Goal: Task Accomplishment & Management: Manage account settings

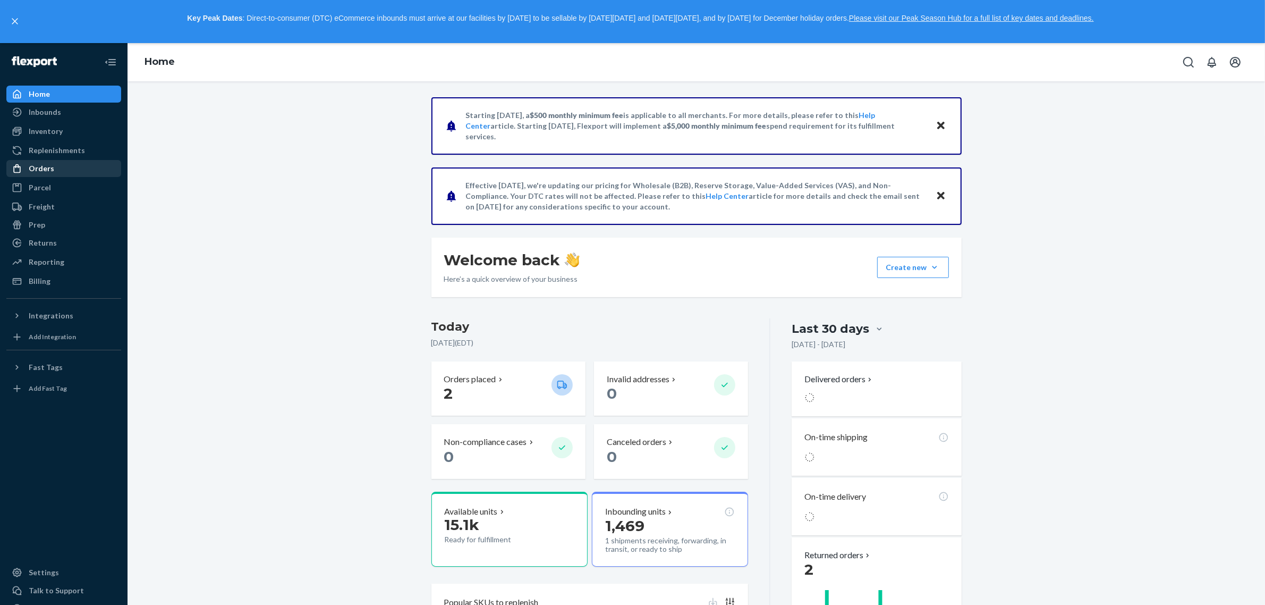
click at [41, 164] on div "Orders" at bounding box center [42, 168] width 26 height 11
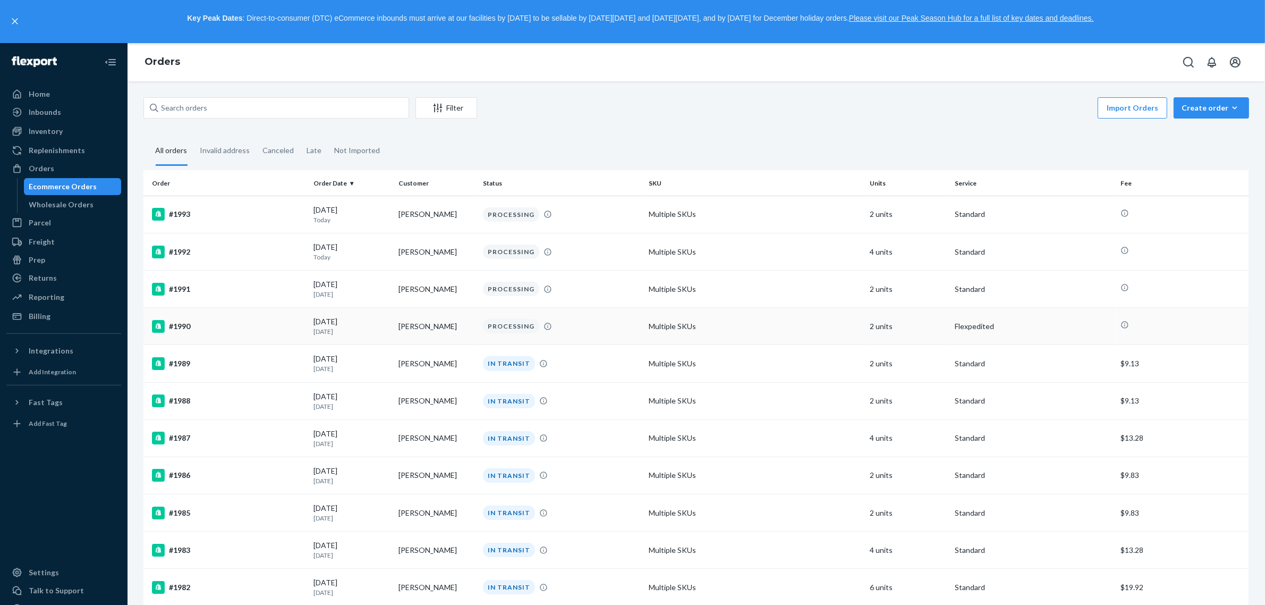
click at [238, 323] on div "#1990" at bounding box center [228, 326] width 153 height 13
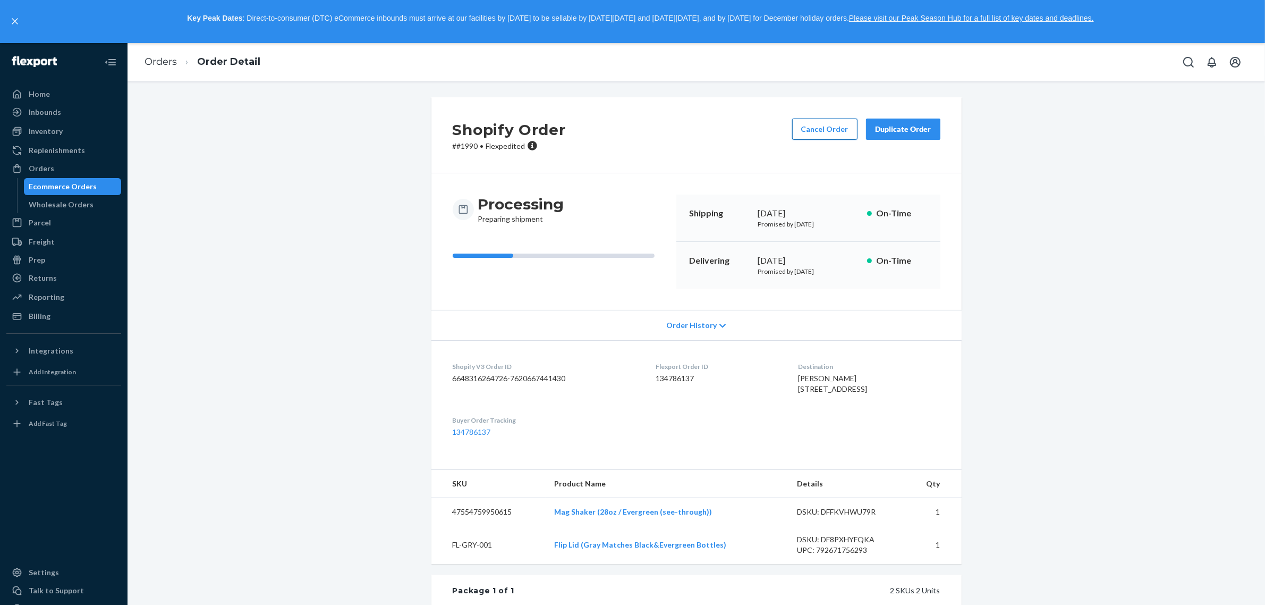
click at [817, 124] on button "Cancel Order" at bounding box center [824, 128] width 65 height 21
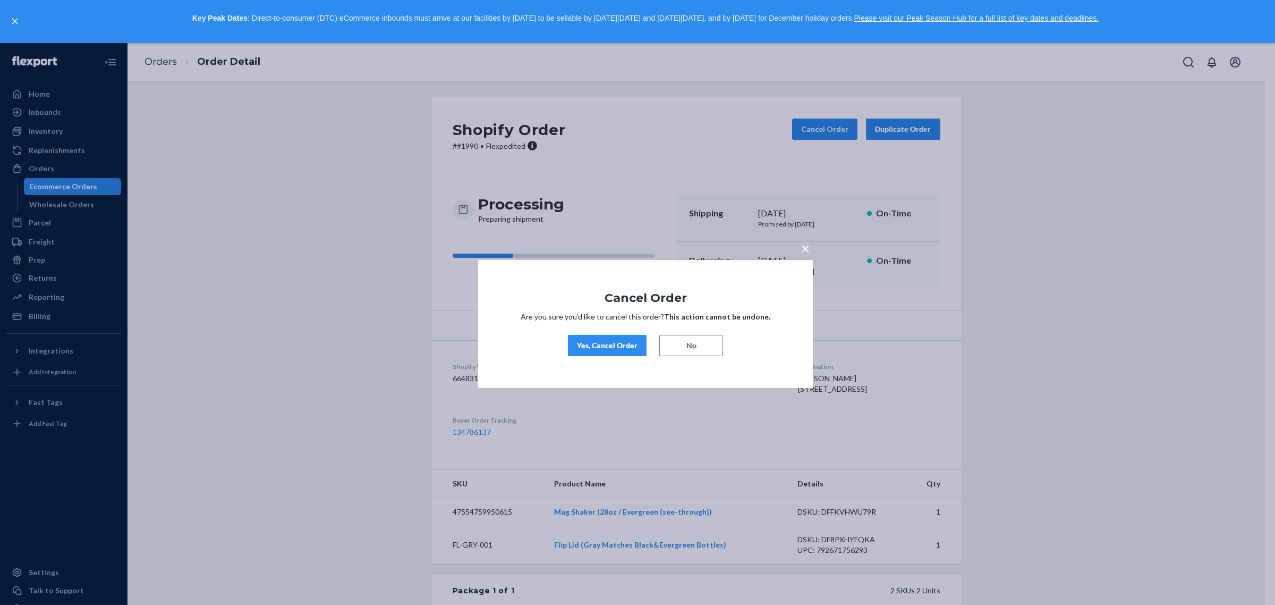
click at [712, 349] on button "No" at bounding box center [691, 344] width 64 height 21
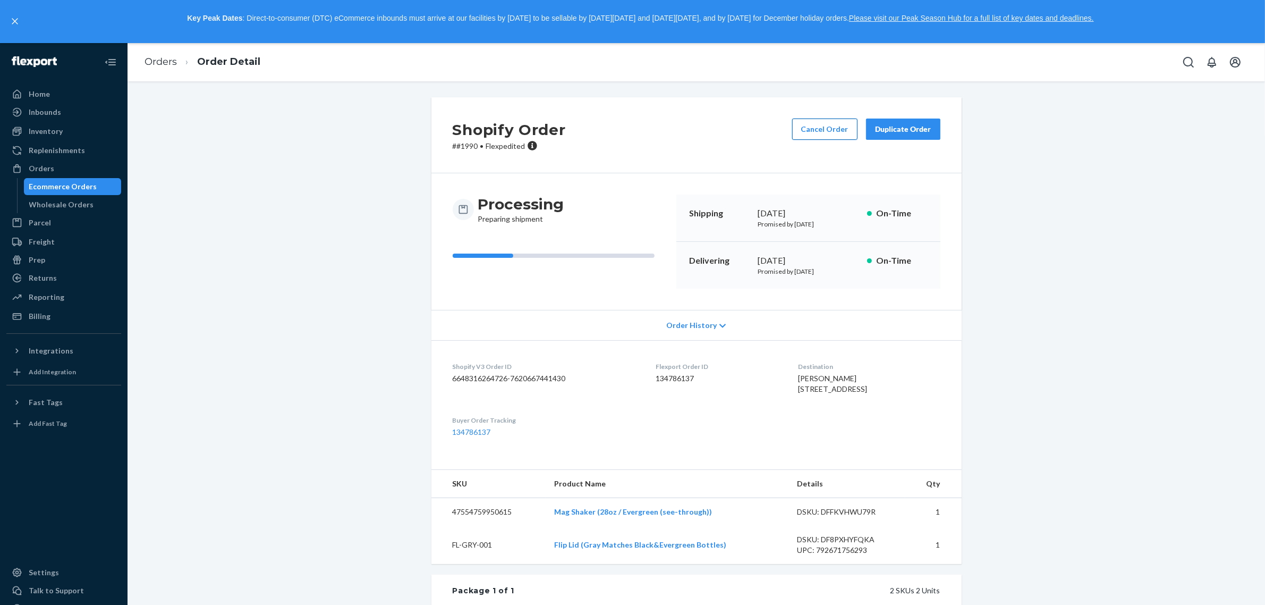
click at [829, 126] on button "Cancel Order" at bounding box center [824, 128] width 65 height 21
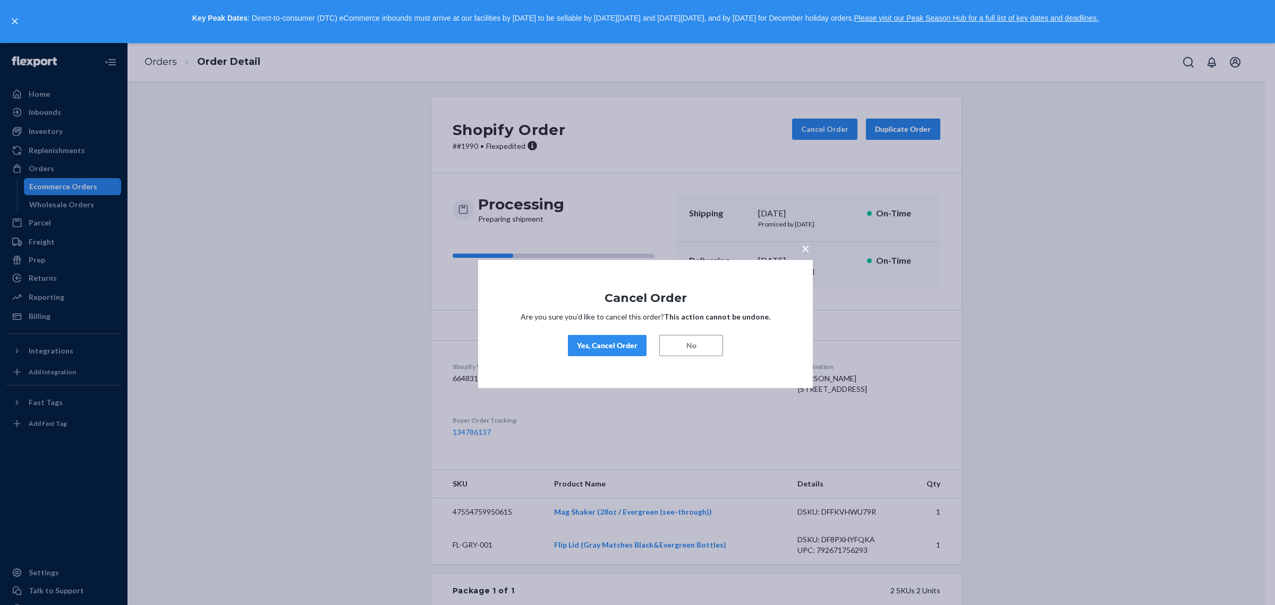
click at [630, 347] on div "Yes, Cancel Order" at bounding box center [607, 345] width 61 height 11
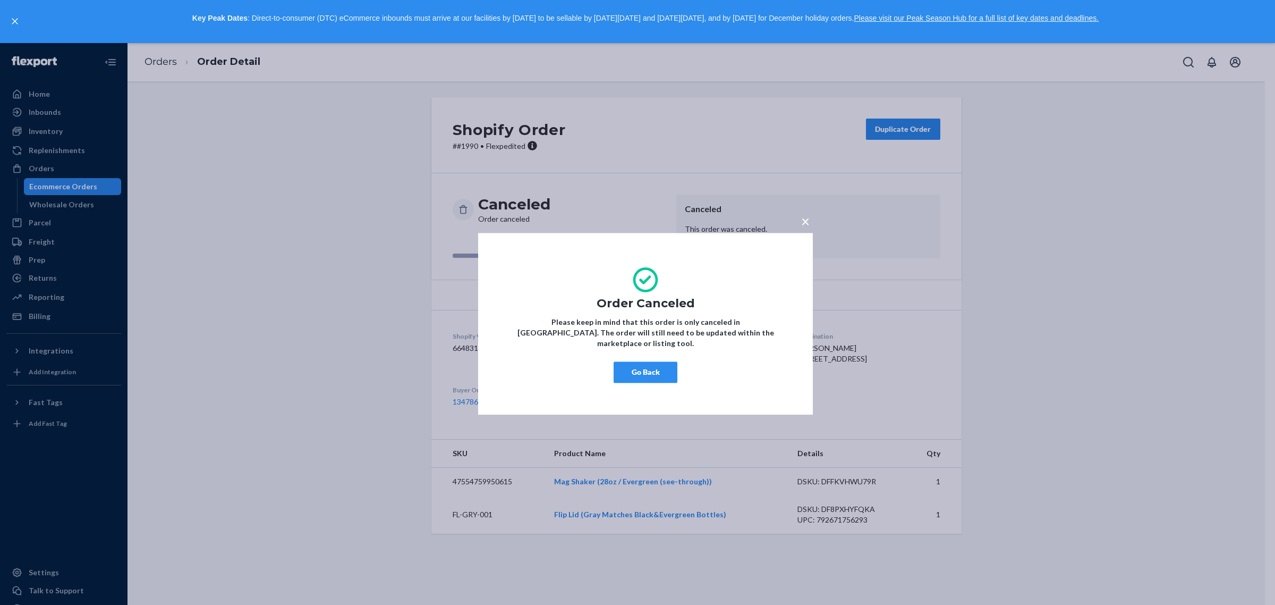
click at [661, 370] on button "Go Back" at bounding box center [646, 371] width 64 height 21
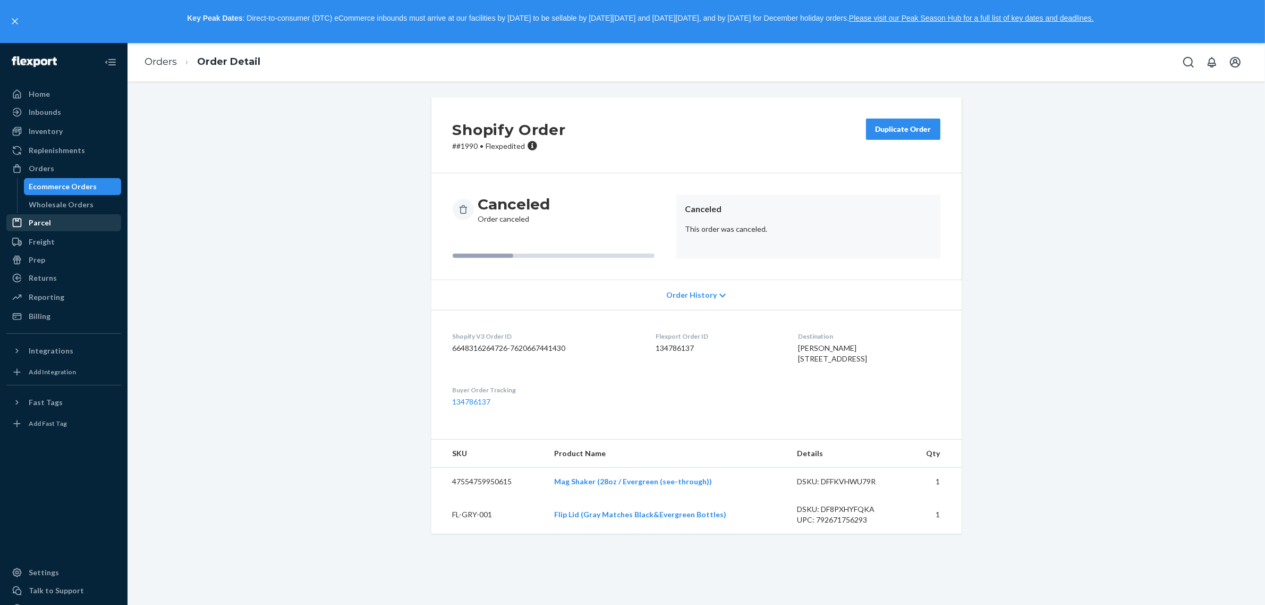
drag, startPoint x: 52, startPoint y: 173, endPoint x: 81, endPoint y: 178, distance: 29.2
click at [52, 173] on div "Orders" at bounding box center [63, 168] width 113 height 15
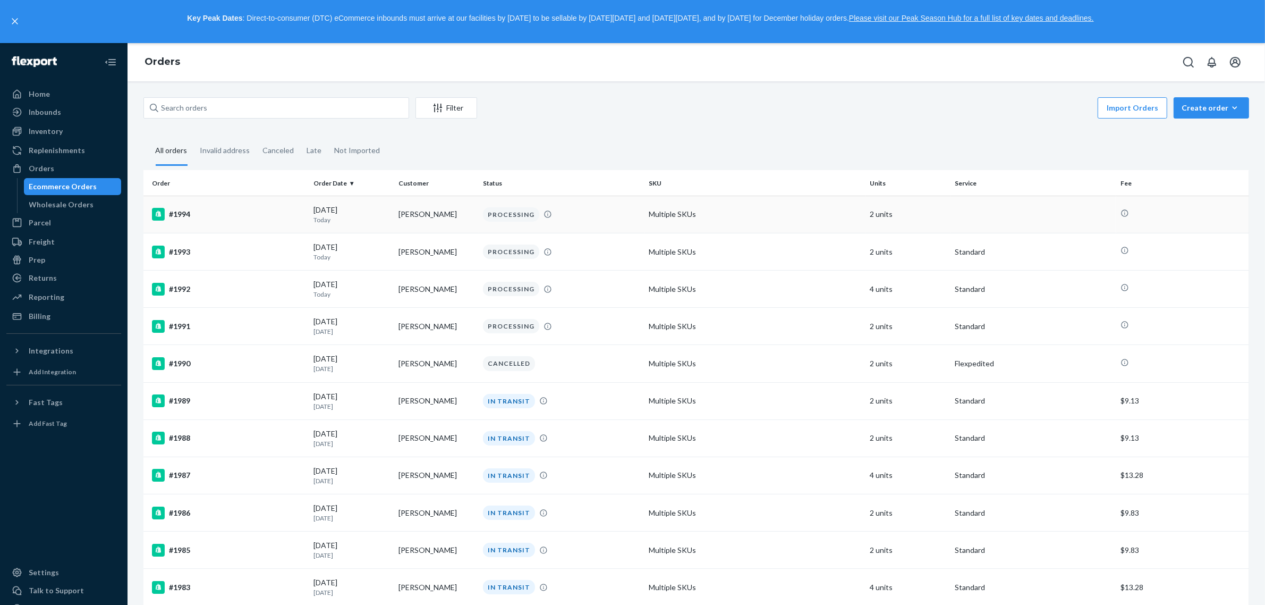
click at [263, 211] on div "#1994" at bounding box center [228, 214] width 153 height 13
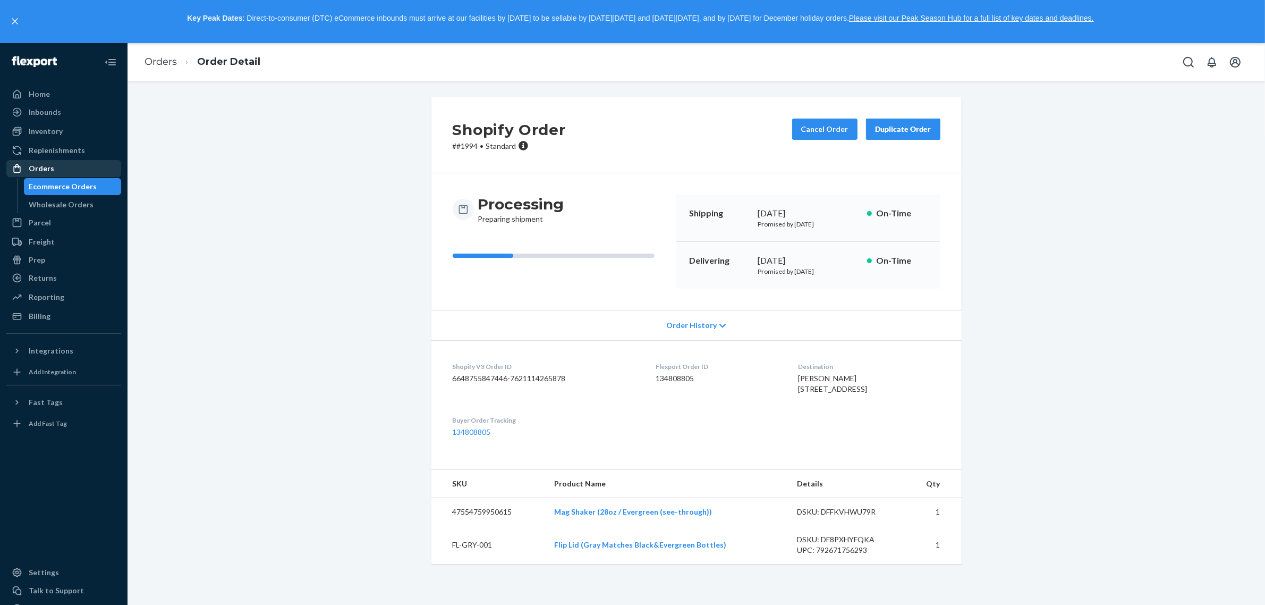
click at [57, 174] on div "Orders" at bounding box center [63, 168] width 113 height 15
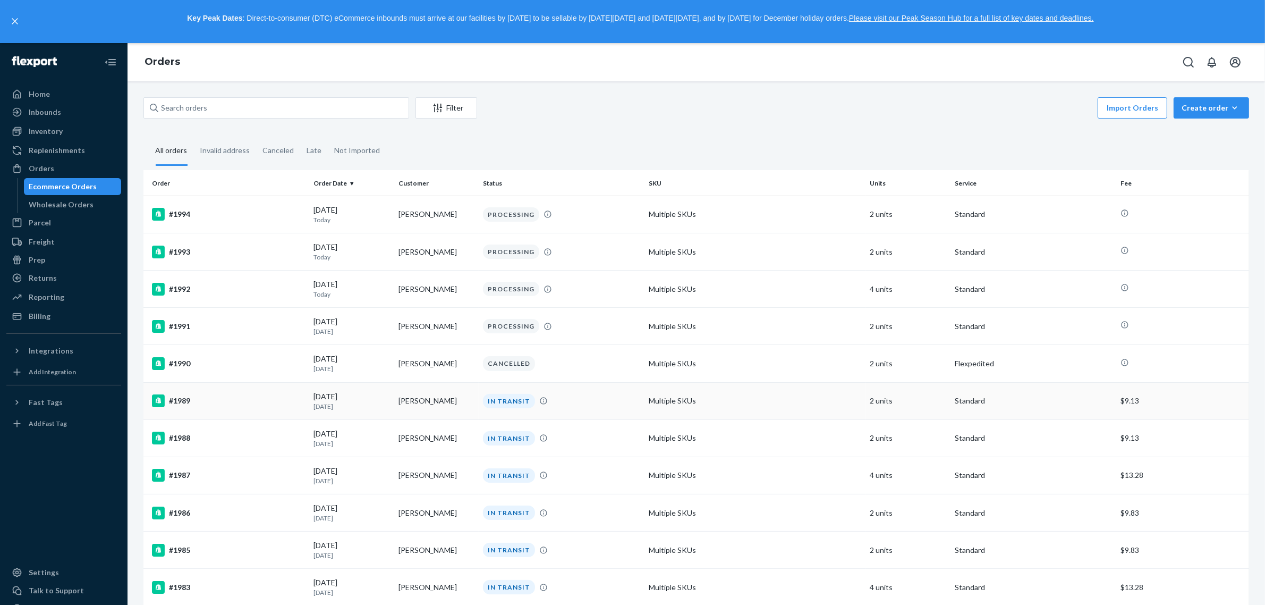
click at [258, 400] on div "#1989" at bounding box center [228, 400] width 153 height 13
